Goal: Task Accomplishment & Management: Use online tool/utility

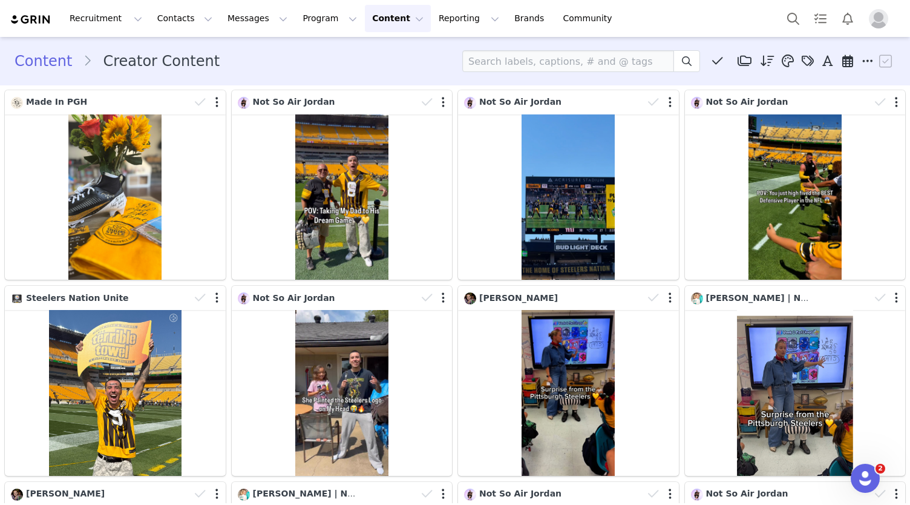
click at [365, 15] on button "Content Content" at bounding box center [398, 18] width 66 height 27
click at [371, 50] on p "Creator Content" at bounding box center [372, 53] width 68 height 13
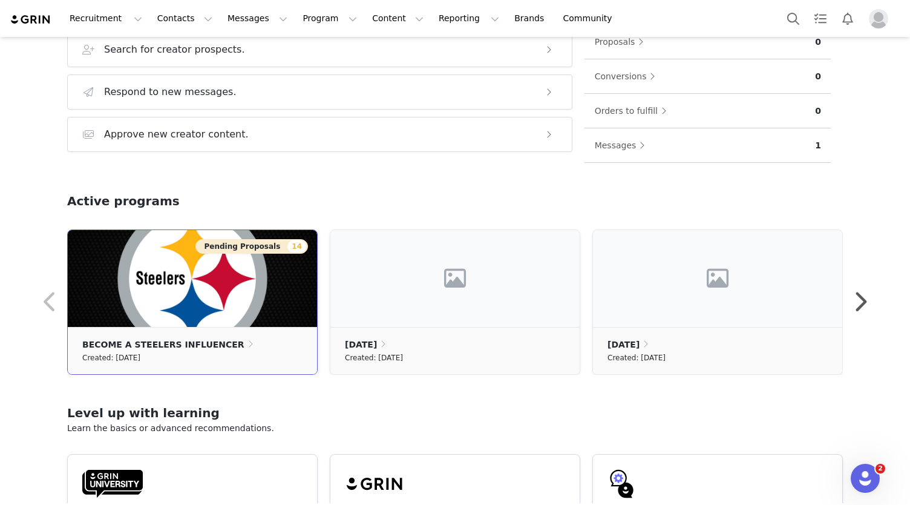
scroll to position [226, 0]
click at [270, 191] on div "Active programs" at bounding box center [455, 210] width 776 height 38
click at [615, 146] on button "Messages" at bounding box center [622, 144] width 57 height 19
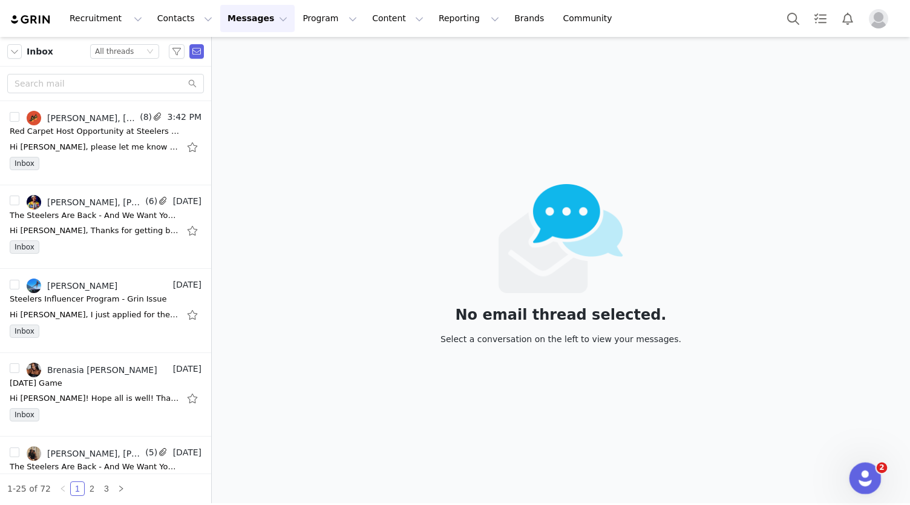
click at [869, 472] on icon "Open Intercom Messenger" at bounding box center [864, 476] width 20 height 20
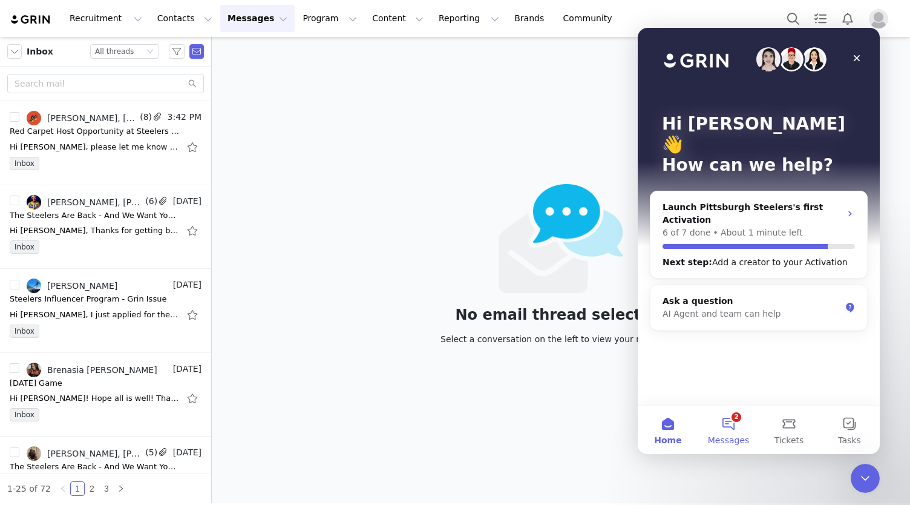
click at [725, 425] on button "2 Messages" at bounding box center [728, 429] width 60 height 48
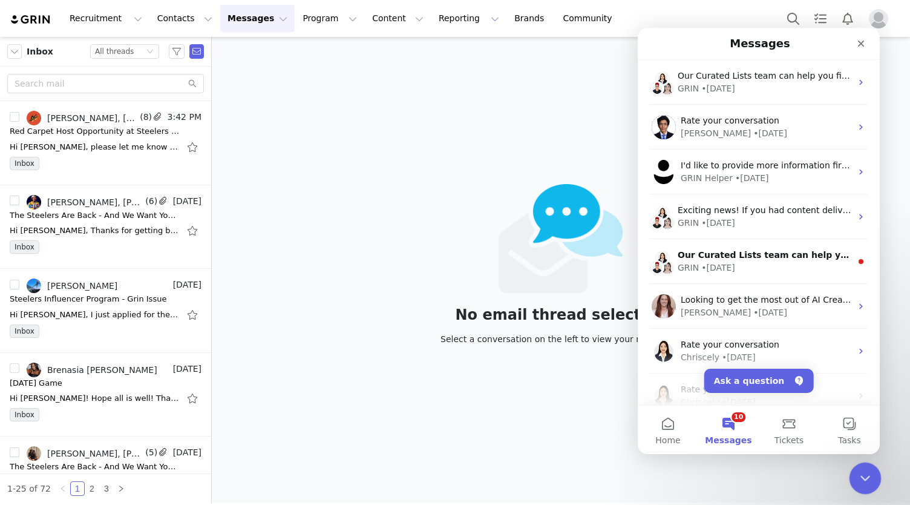
click at [871, 480] on div "Close Intercom Messenger" at bounding box center [863, 476] width 29 height 29
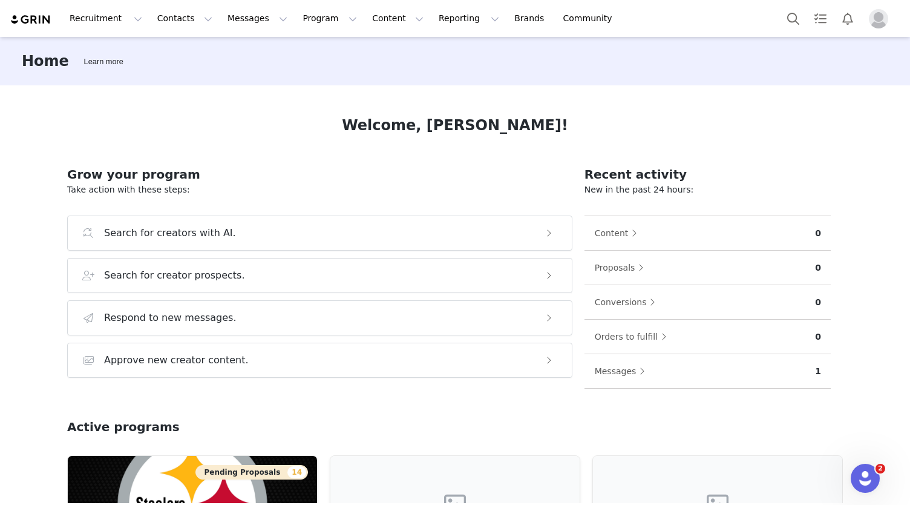
scroll to position [125, 0]
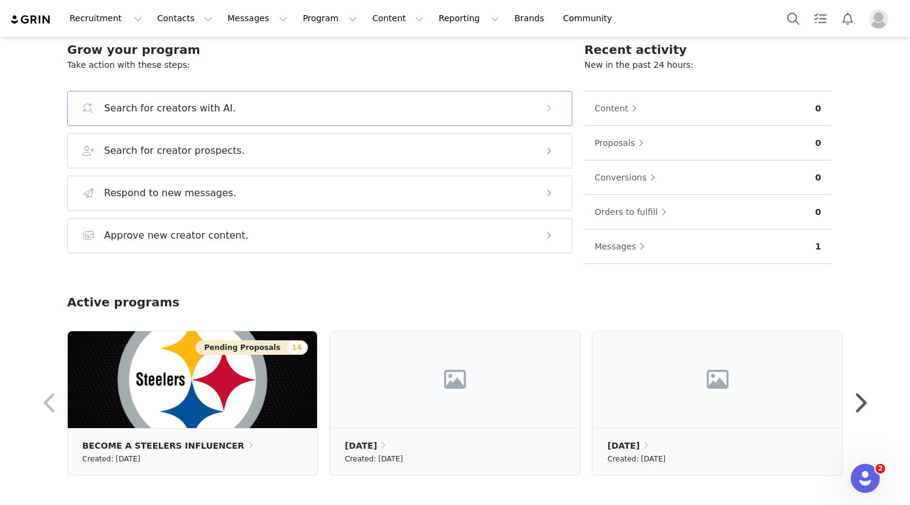
click at [561, 108] on button "Search for creators with AI." at bounding box center [319, 108] width 505 height 35
